Goal: Find specific page/section: Find specific page/section

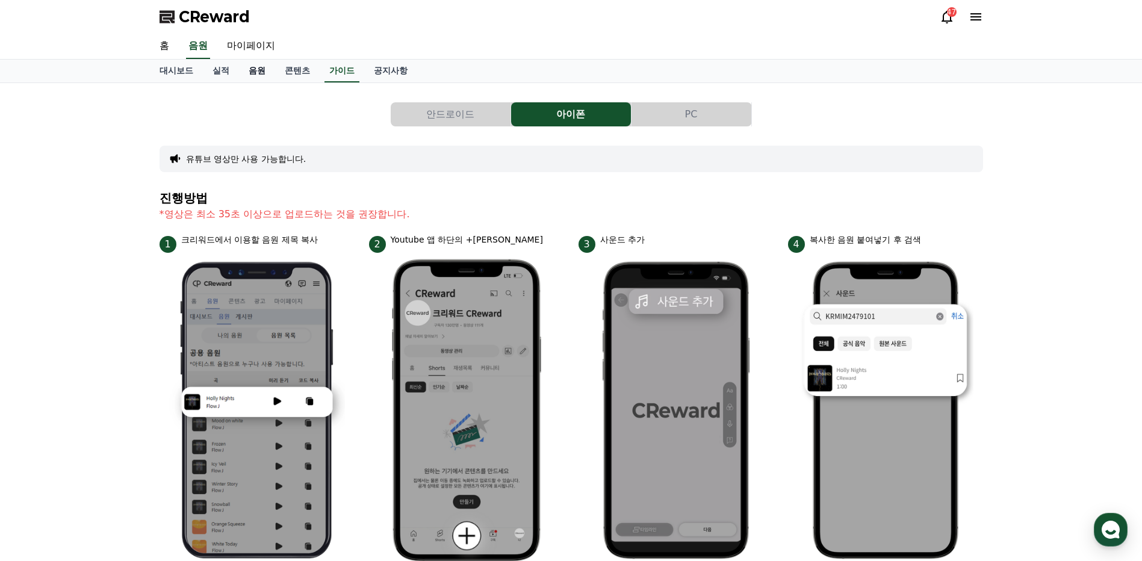
click at [256, 71] on link "음원" at bounding box center [257, 71] width 36 height 23
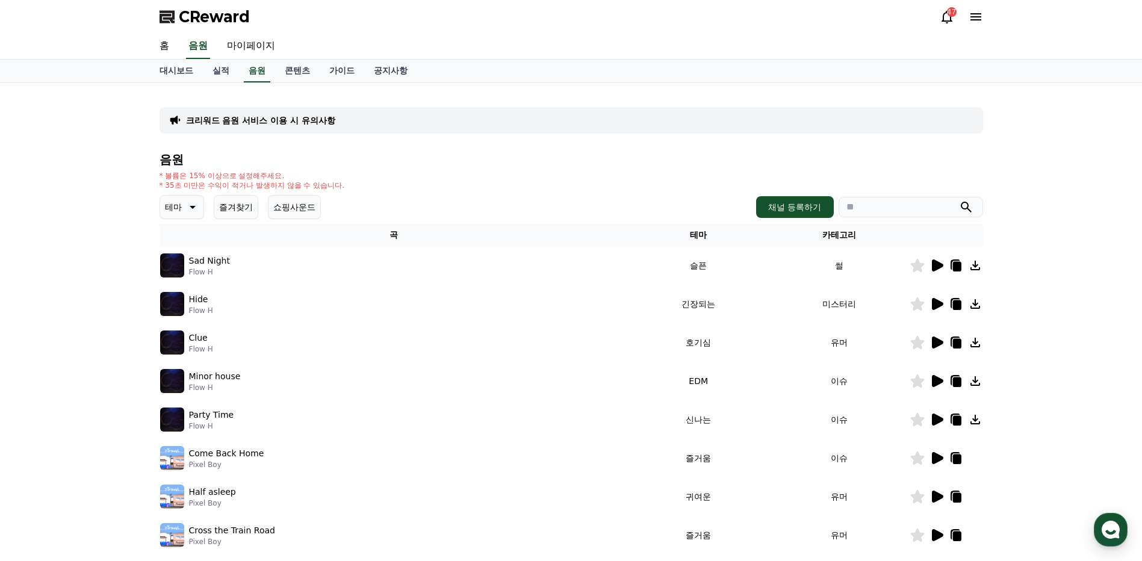
click at [969, 207] on icon "submit" at bounding box center [966, 207] width 14 height 14
click at [906, 208] on input "search" at bounding box center [910, 207] width 144 height 20
type input "*******"
click at [968, 207] on icon "submit" at bounding box center [966, 207] width 14 height 14
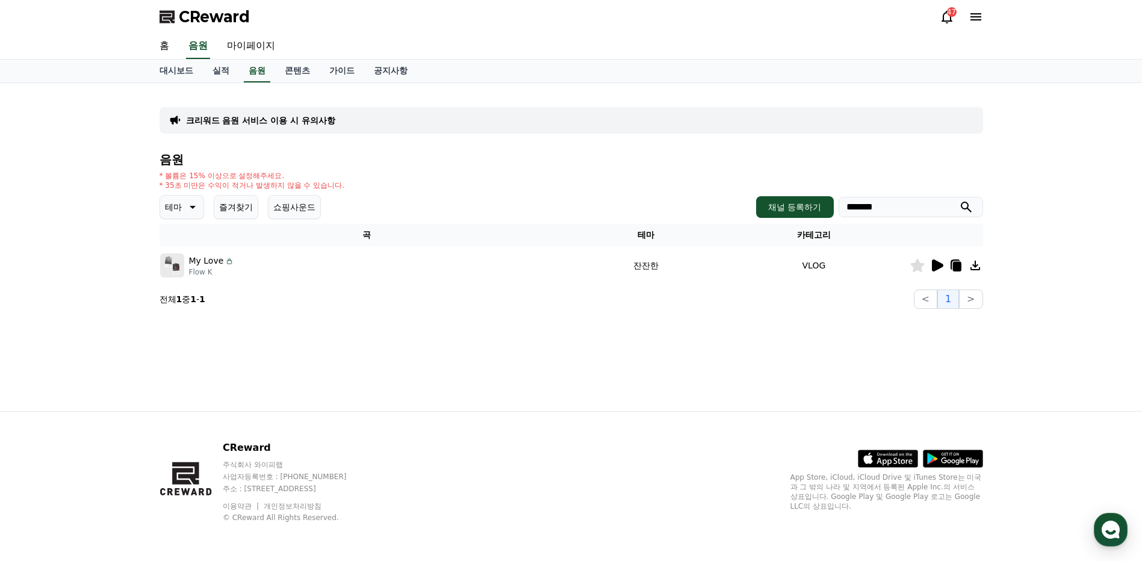
click at [975, 267] on icon at bounding box center [975, 266] width 10 height 10
click at [949, 13] on div "47" at bounding box center [952, 12] width 10 height 10
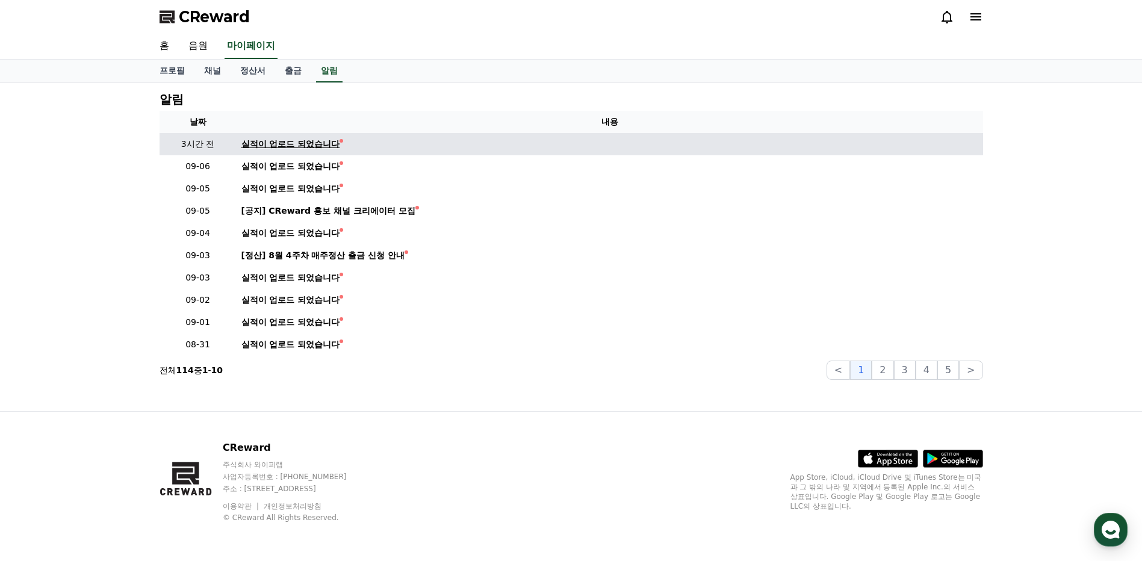
click at [327, 141] on div "실적이 업로드 되었습니다" at bounding box center [290, 144] width 99 height 13
